Goal: Task Accomplishment & Management: Manage account settings

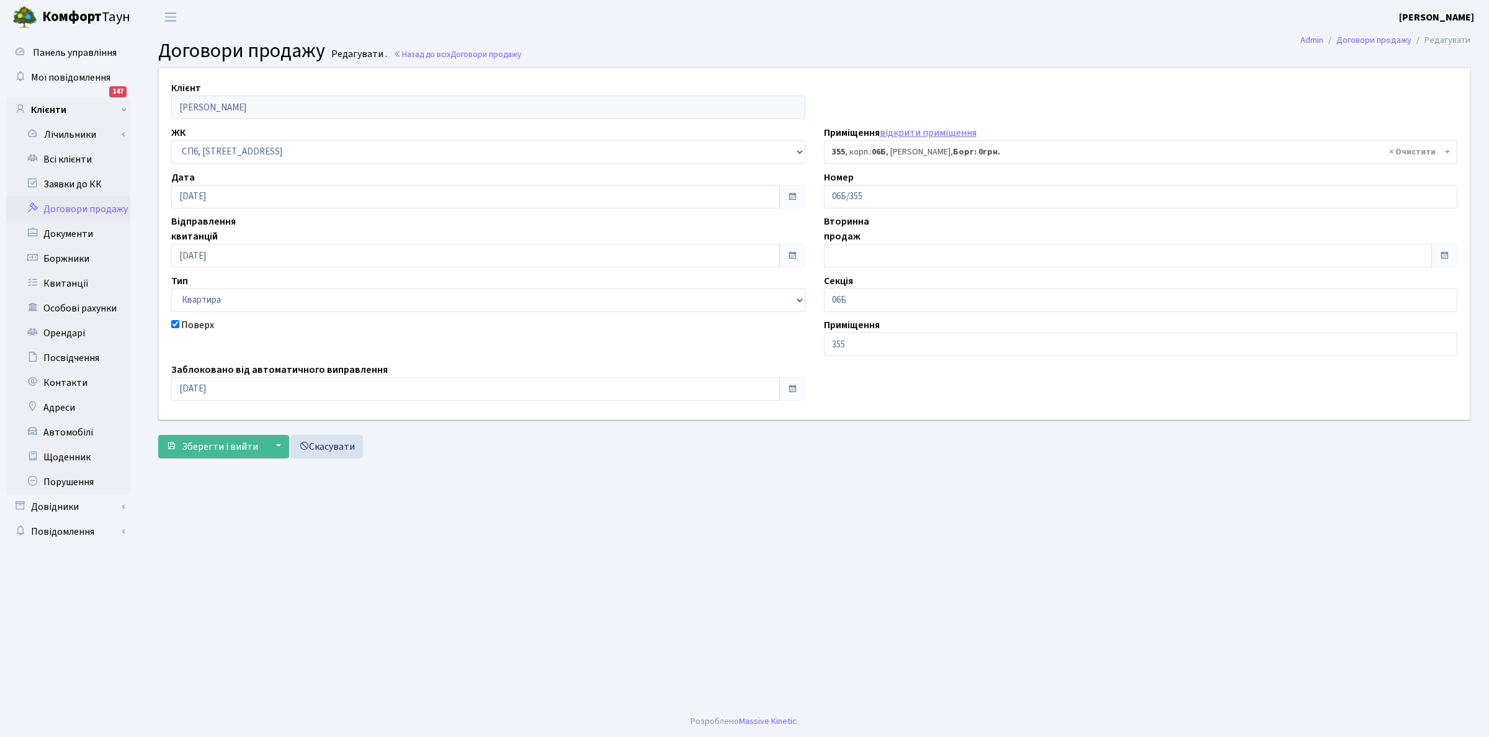
select select "22023"
click at [68, 156] on link "Всі клієнти" at bounding box center [68, 159] width 124 height 25
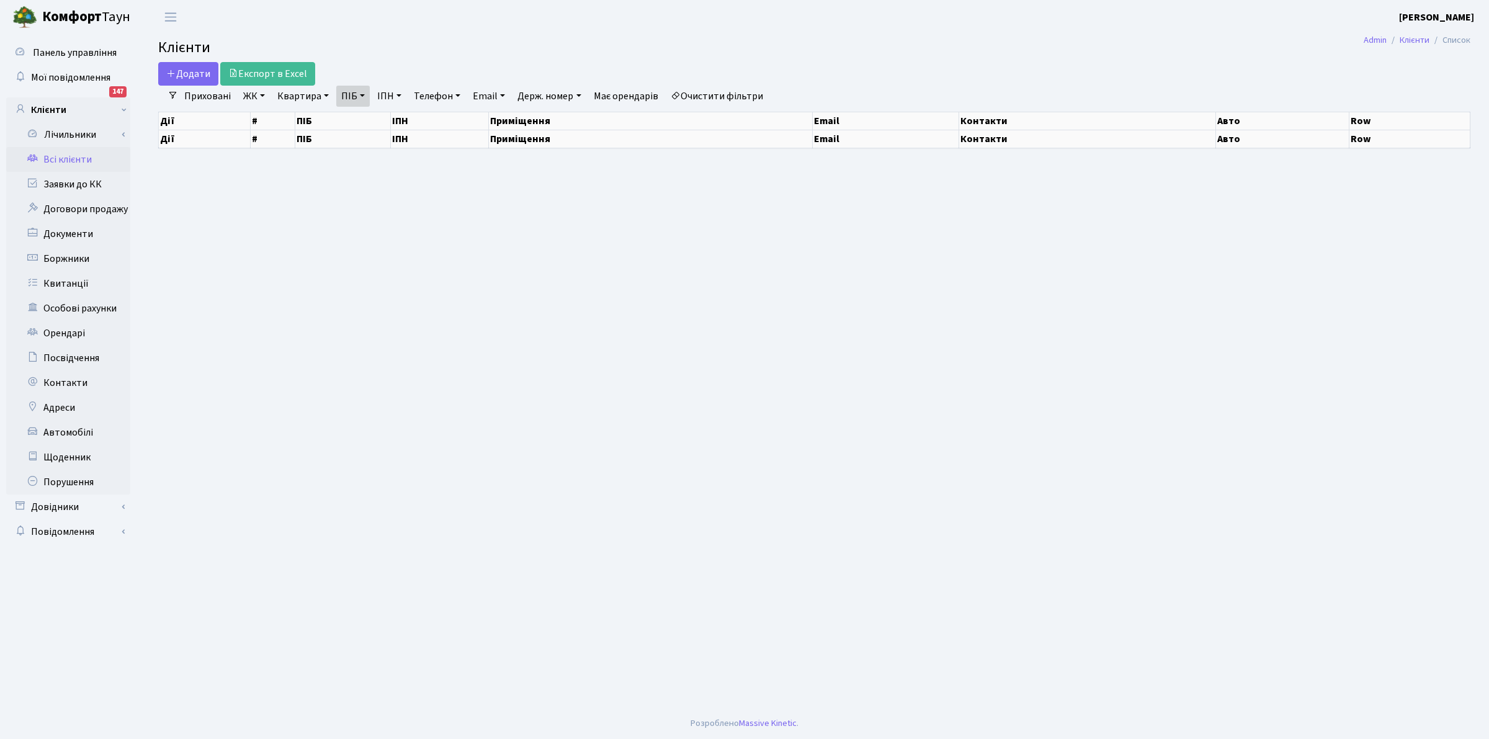
select select "25"
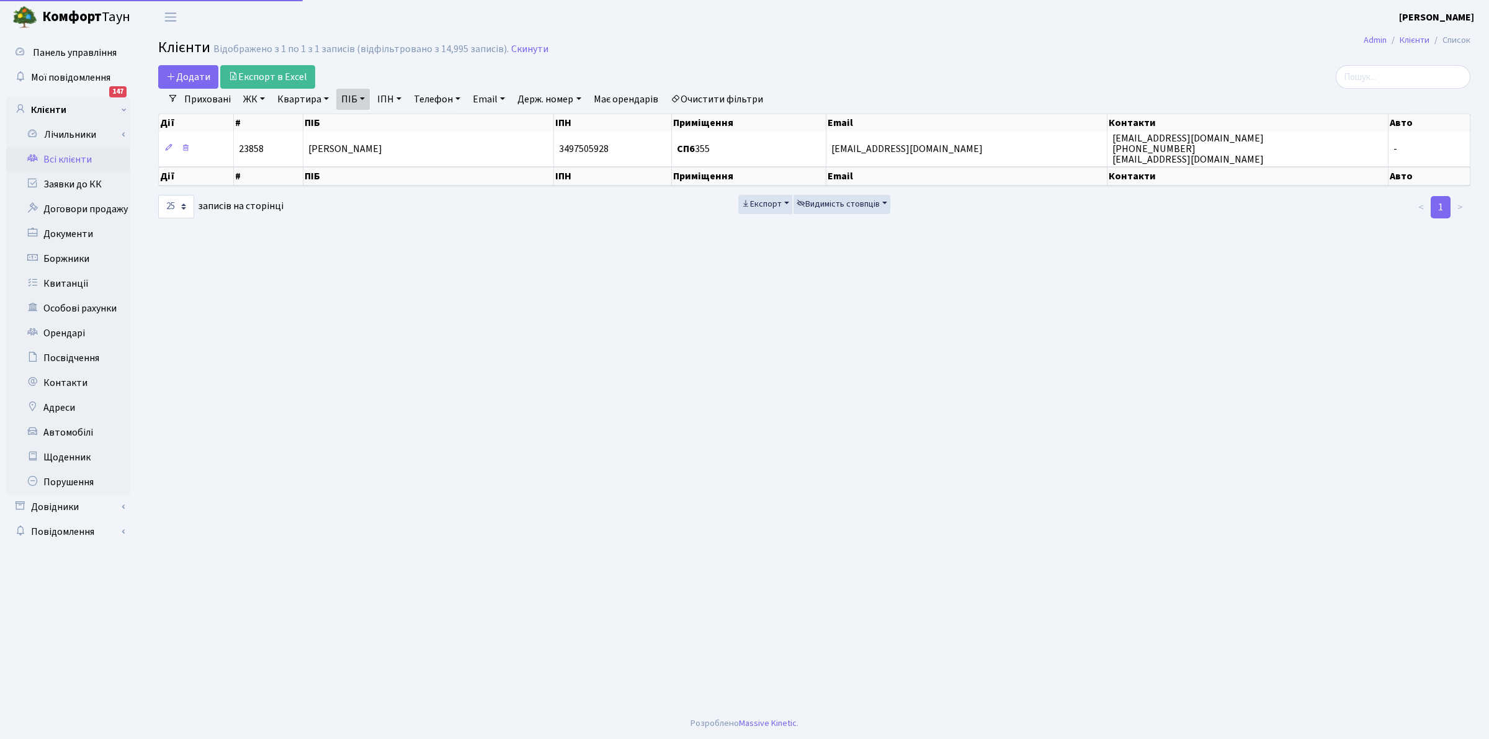
drag, startPoint x: 711, startPoint y: 94, endPoint x: 366, endPoint y: 94, distance: 345.0
click at [709, 94] on link "Очистити фільтри" at bounding box center [717, 99] width 102 height 21
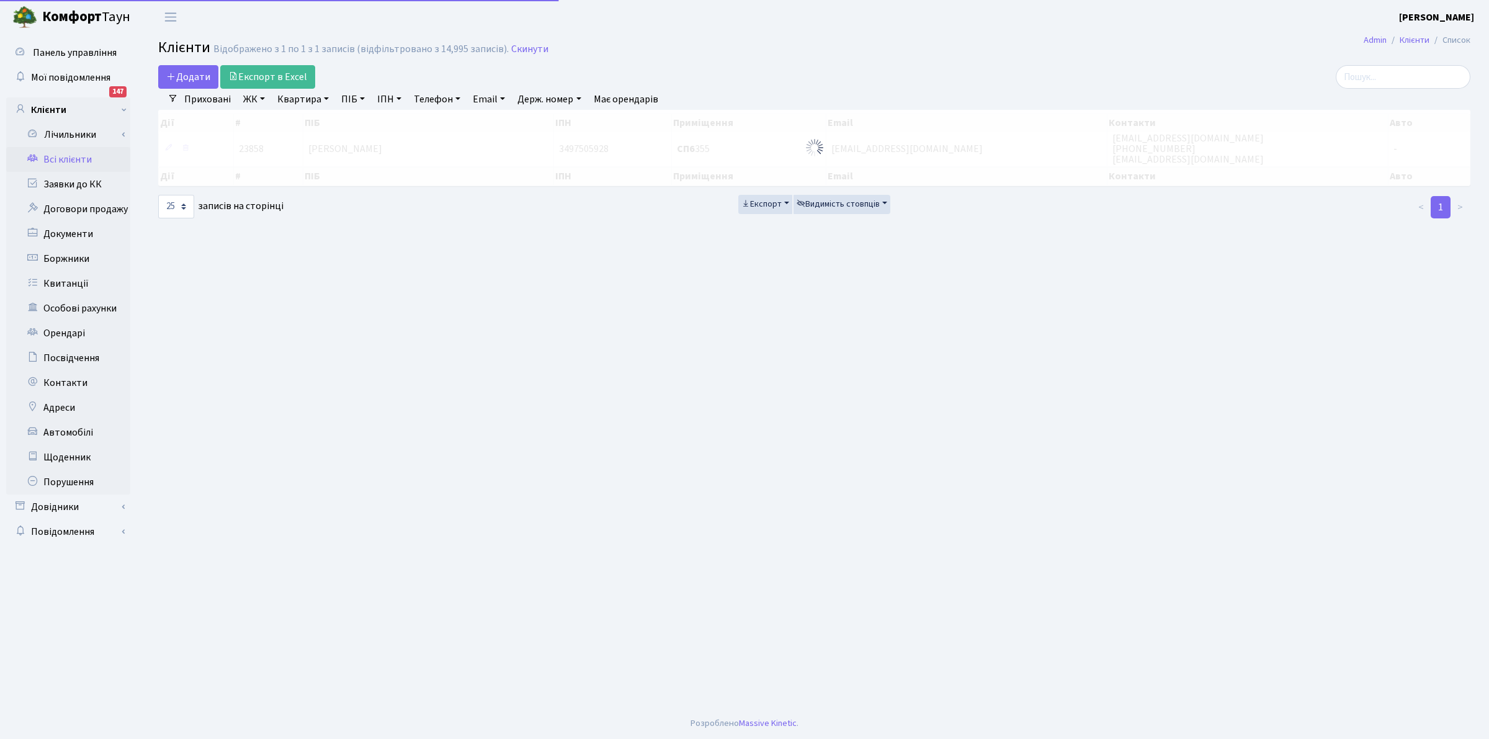
click at [351, 97] on link "ПІБ" at bounding box center [353, 99] width 34 height 21
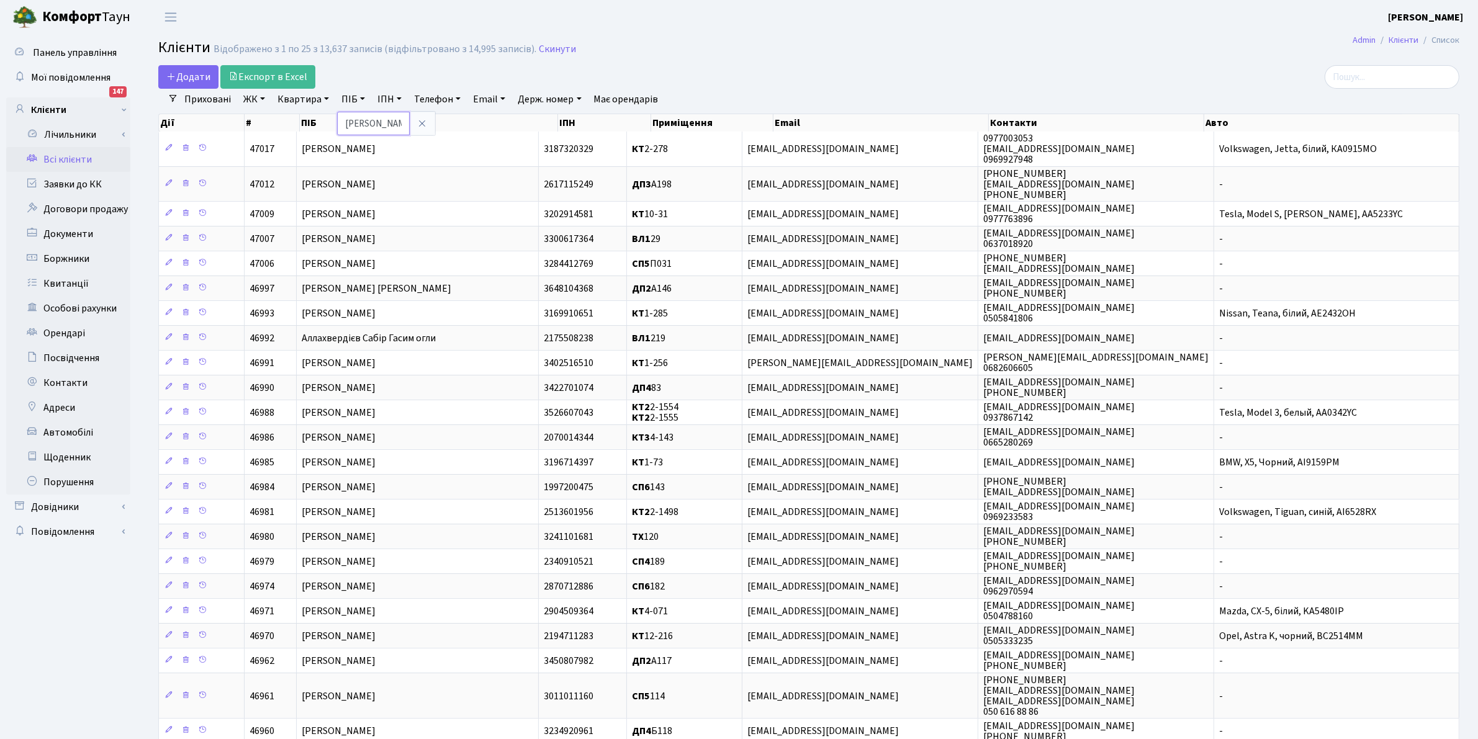
type input "[PERSON_NAME]"
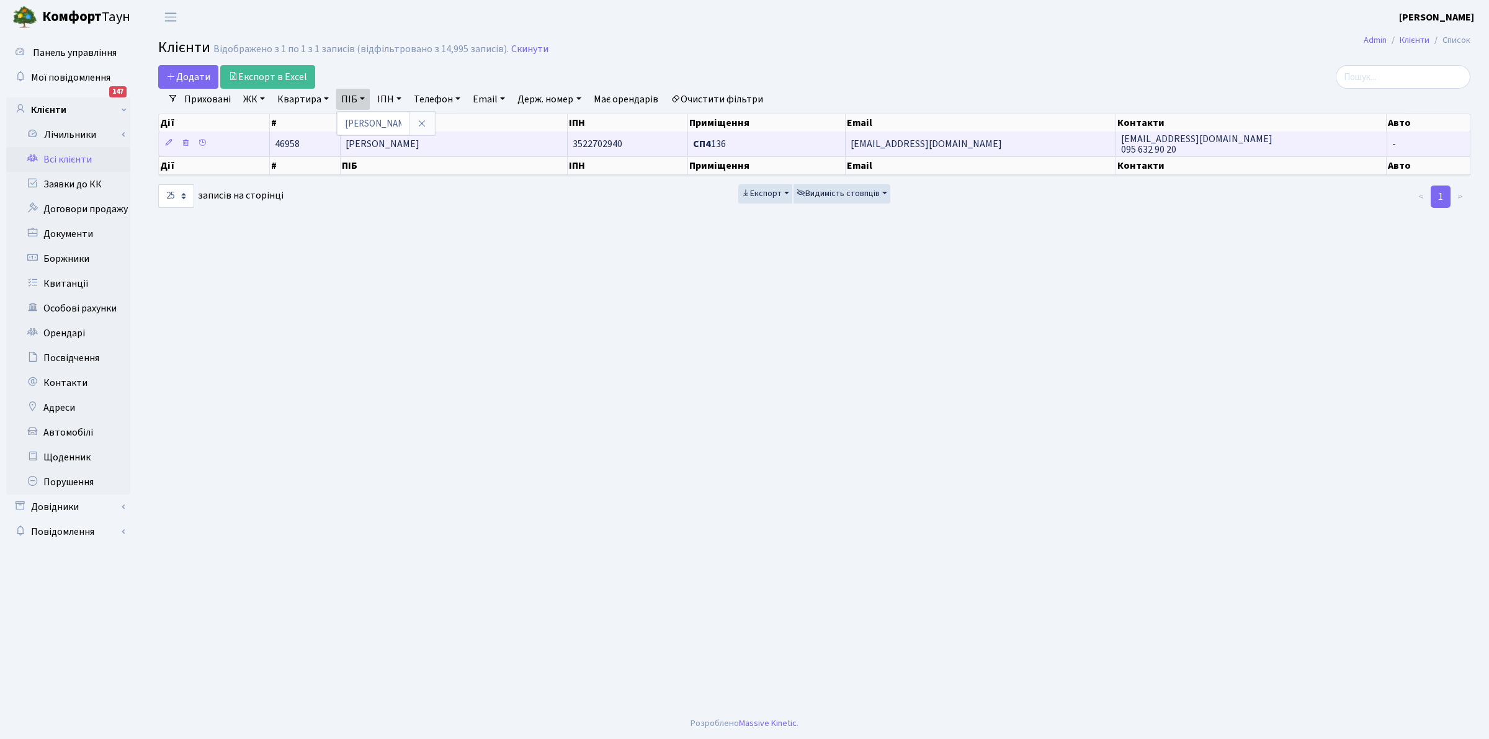
click at [720, 145] on span "СП4 136" at bounding box center [709, 144] width 33 height 14
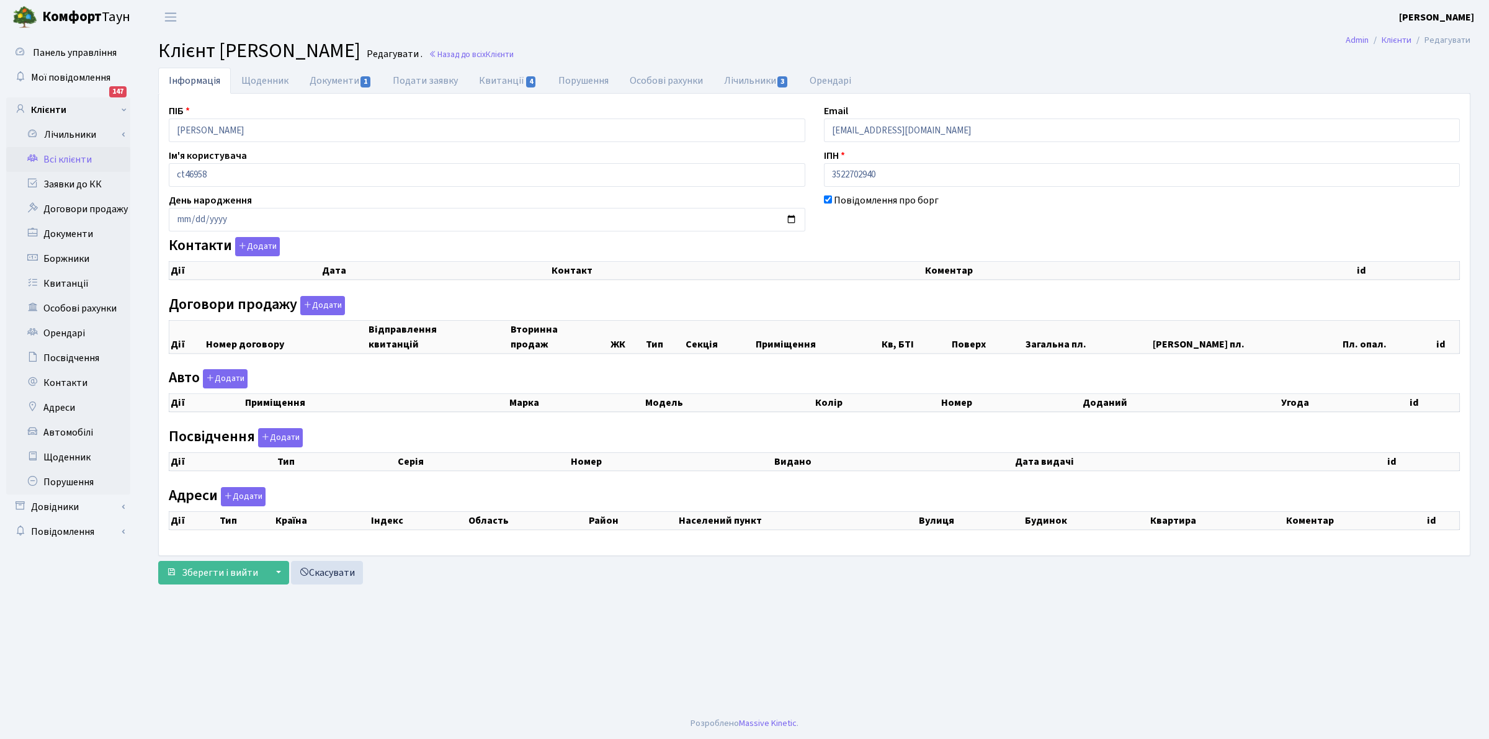
click at [784, 293] on div "ПІБ Соломон Ірина Ігорівна Email irensolomon2016@gmail.com Ім'я користувача ct4…" at bounding box center [814, 325] width 1310 height 442
select select "25"
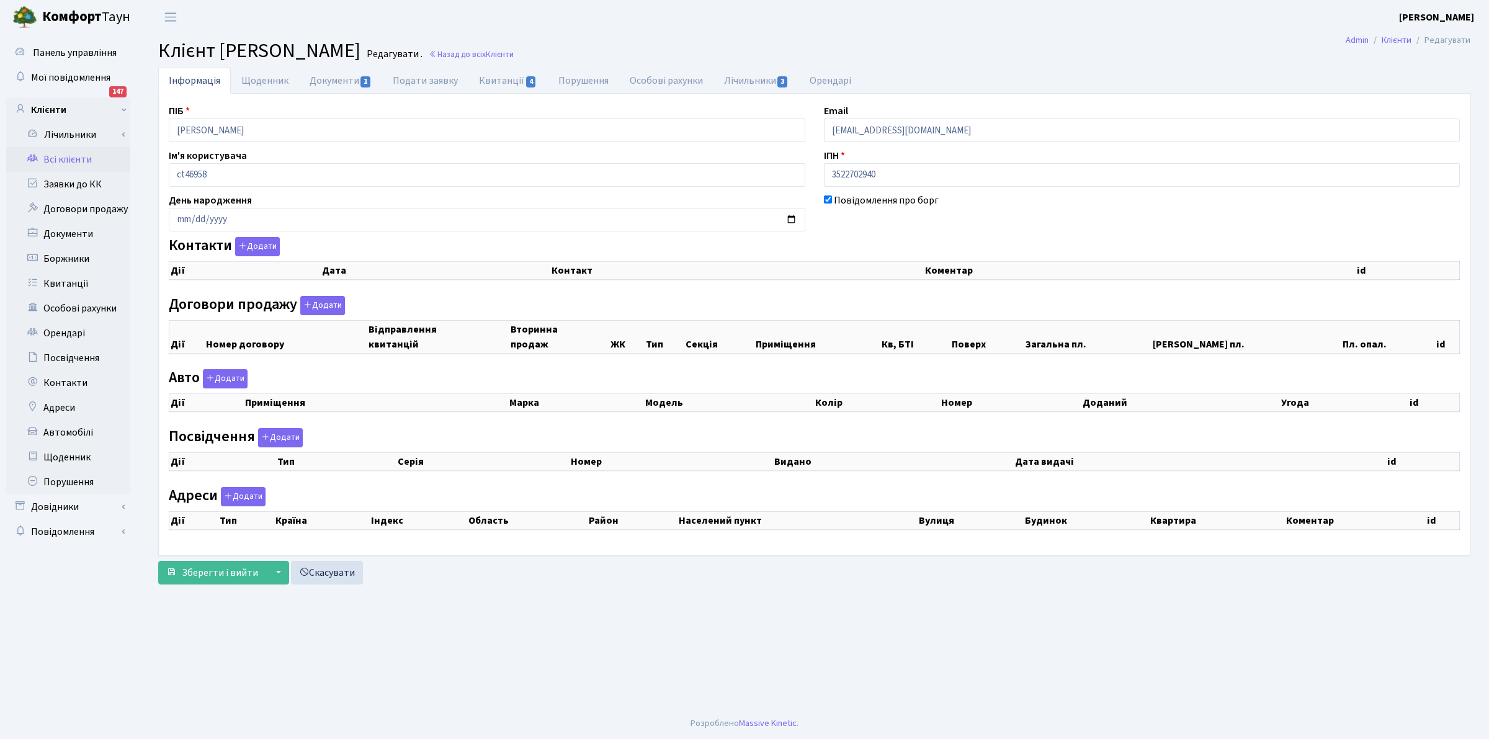
select select "25"
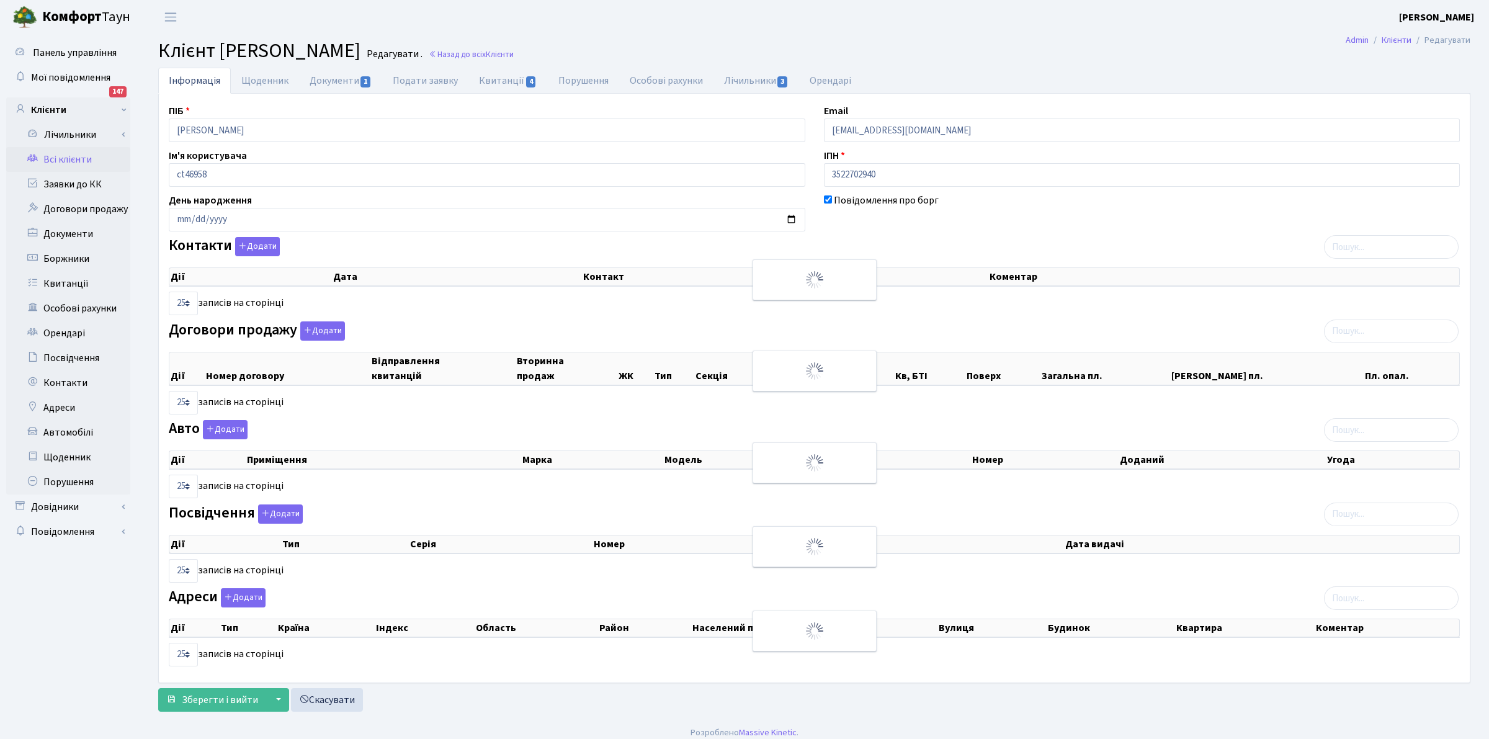
checkbox input "true"
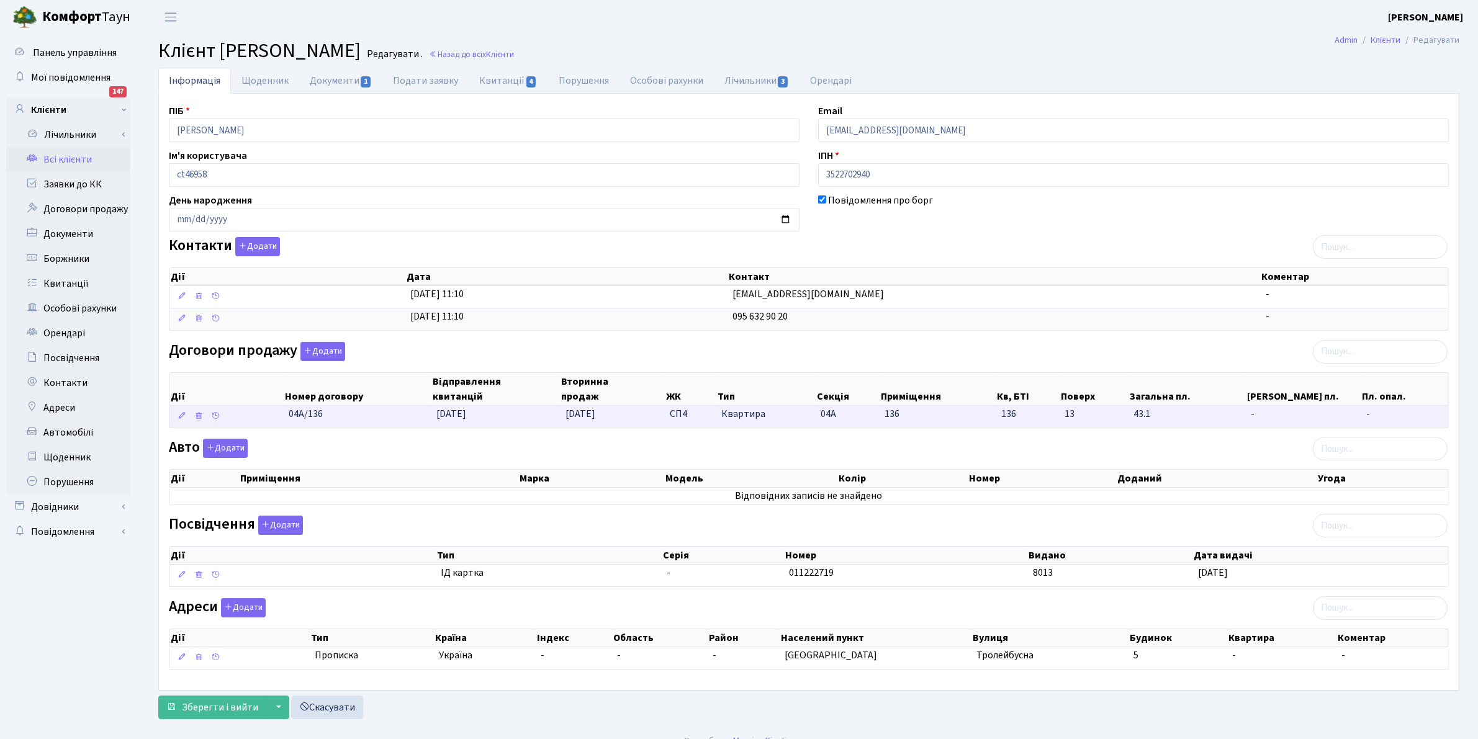
click at [680, 418] on span "СП4" at bounding box center [691, 414] width 42 height 14
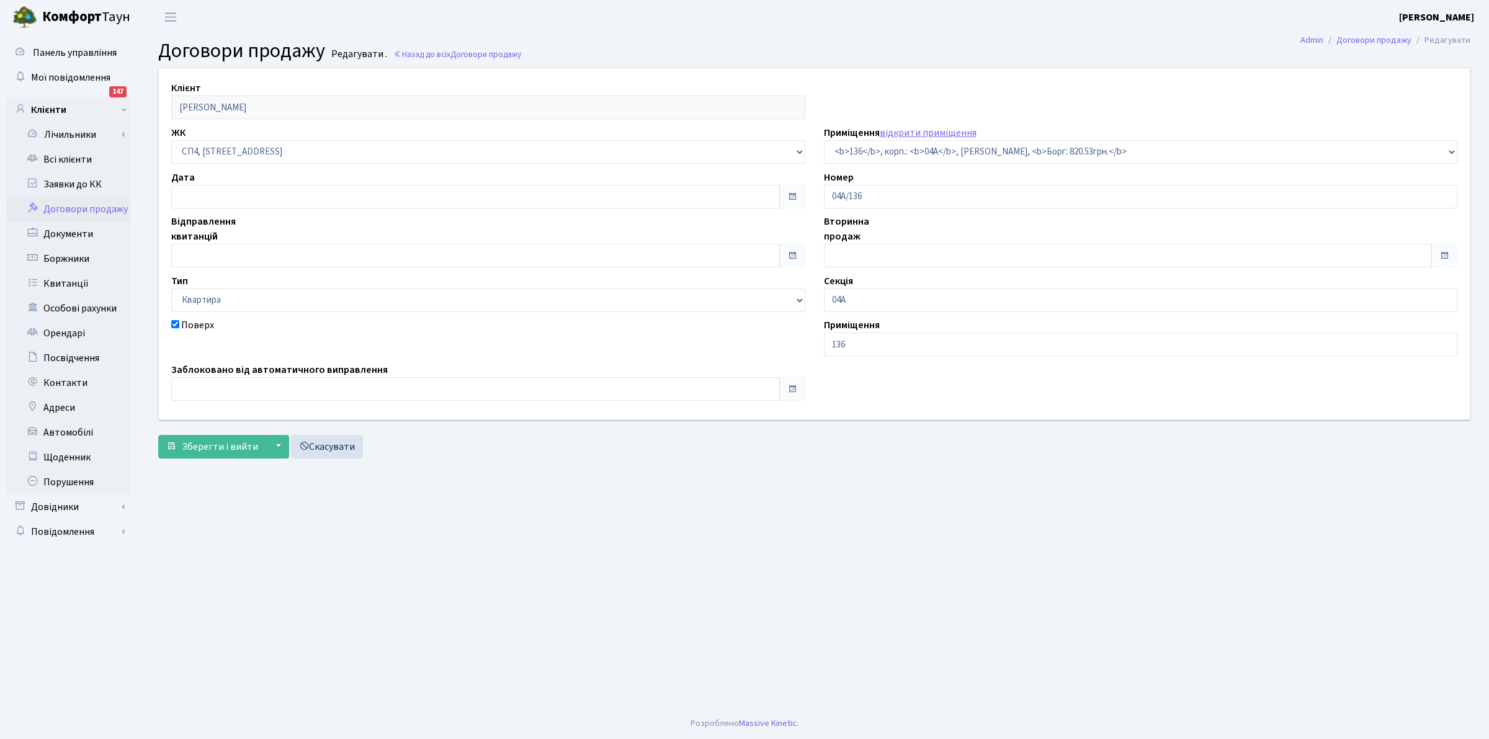
select select "21164"
type input "05.09.2025"
checkbox input "true"
type input "05.09.2025"
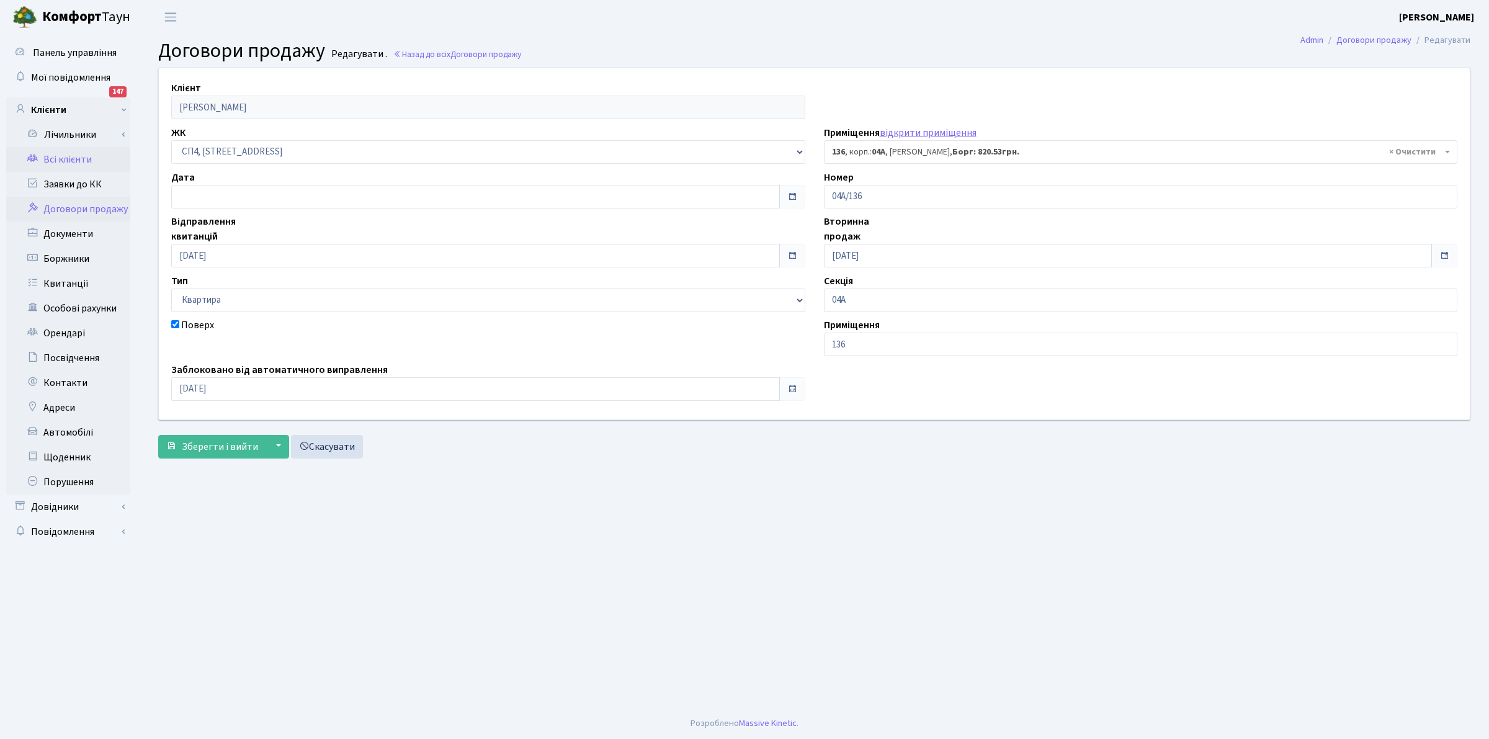
click at [65, 153] on link "Всі клієнти" at bounding box center [68, 159] width 124 height 25
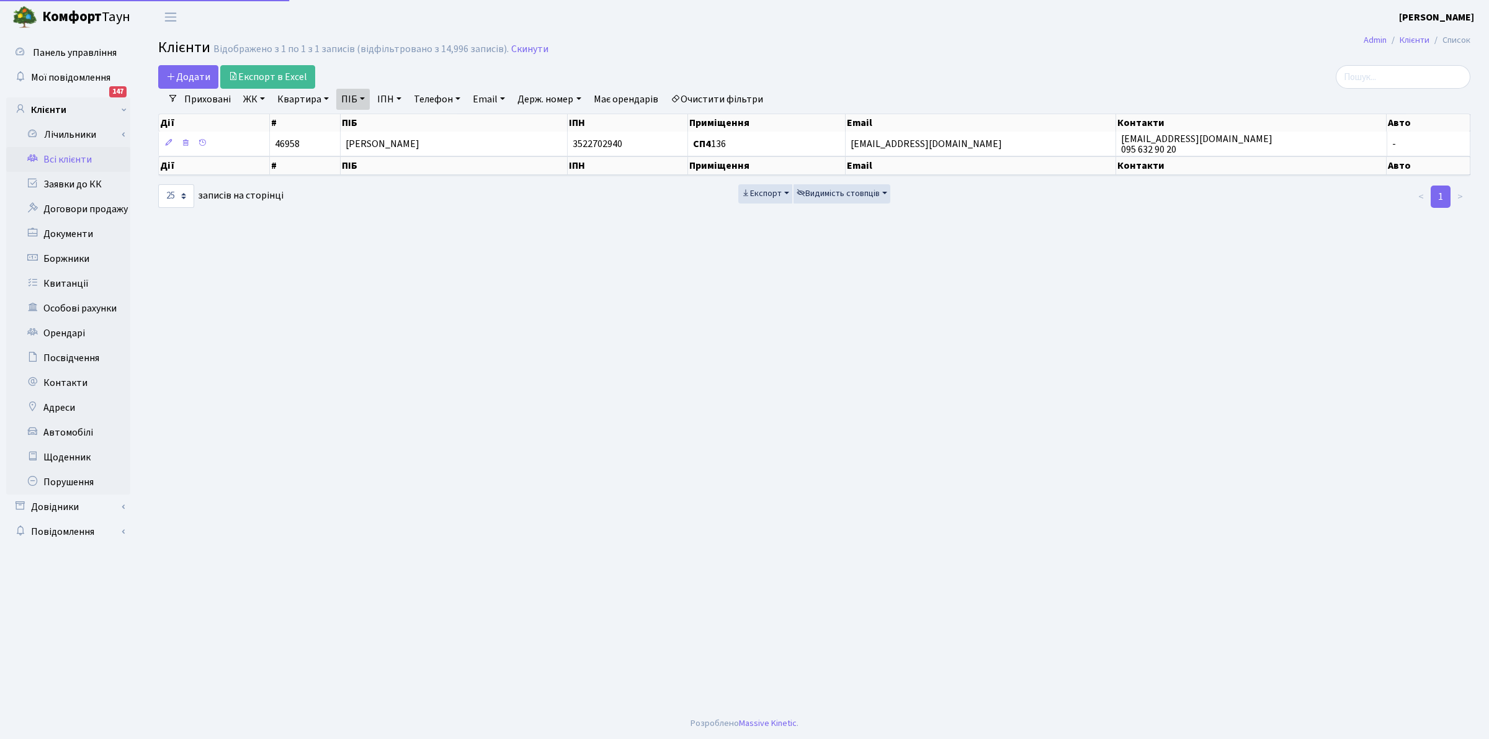
select select "25"
